Goal: Navigation & Orientation: Go to known website

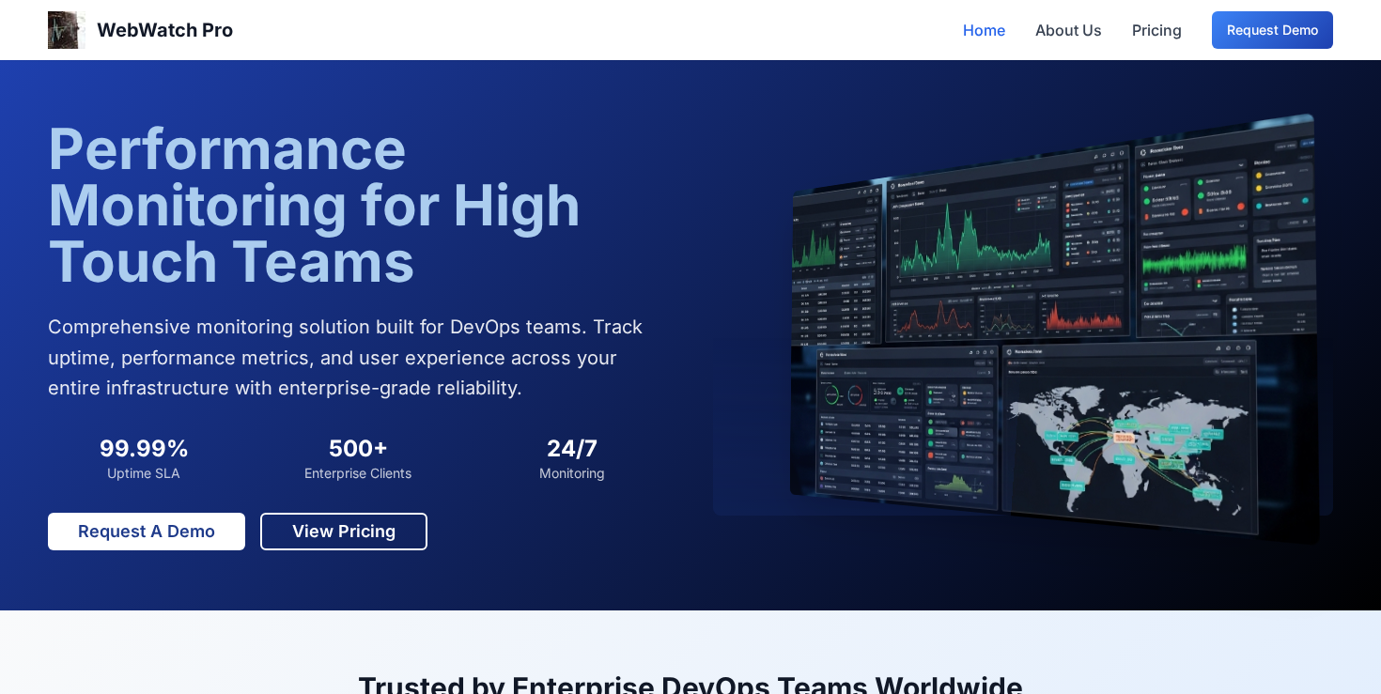
click at [530, 24] on div "WebWatch Pro Home About Us Pricing Request Demo" at bounding box center [690, 30] width 1285 height 60
click at [534, 132] on h1 "Performance Monitoring for High Touch Teams" at bounding box center [358, 204] width 620 height 169
